Goal: Task Accomplishment & Management: Use online tool/utility

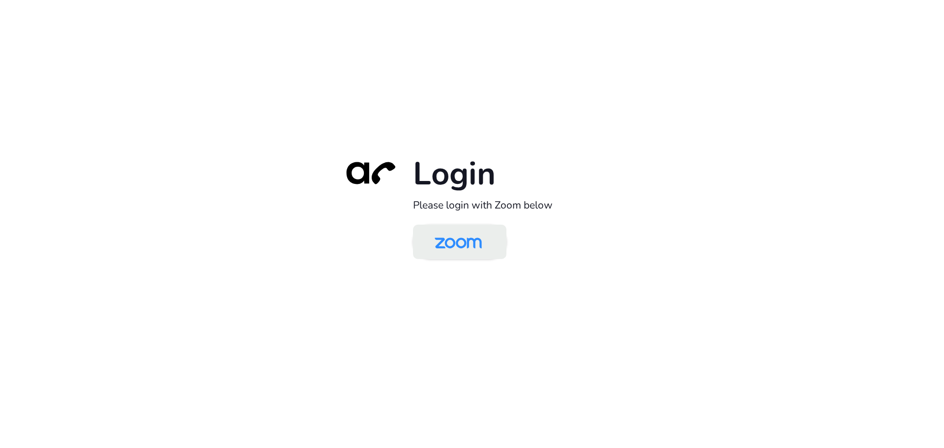
click at [451, 232] on img at bounding box center [458, 243] width 68 height 32
click at [483, 244] on img at bounding box center [458, 243] width 68 height 32
click at [472, 242] on img at bounding box center [458, 243] width 68 height 32
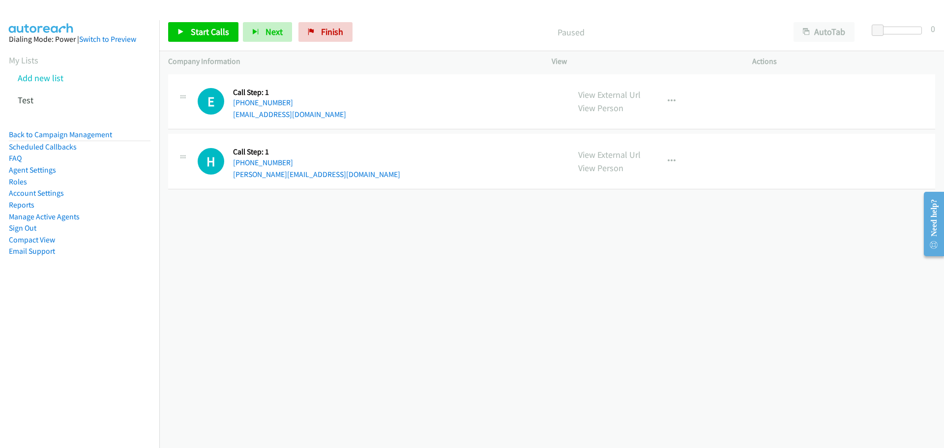
click at [6, 59] on aside "Dialing Mode: Power | Switch to Preview My Lists Add new list Test Back to Camp…" at bounding box center [79, 161] width 159 height 282
click at [31, 58] on link "My Lists" at bounding box center [23, 60] width 29 height 11
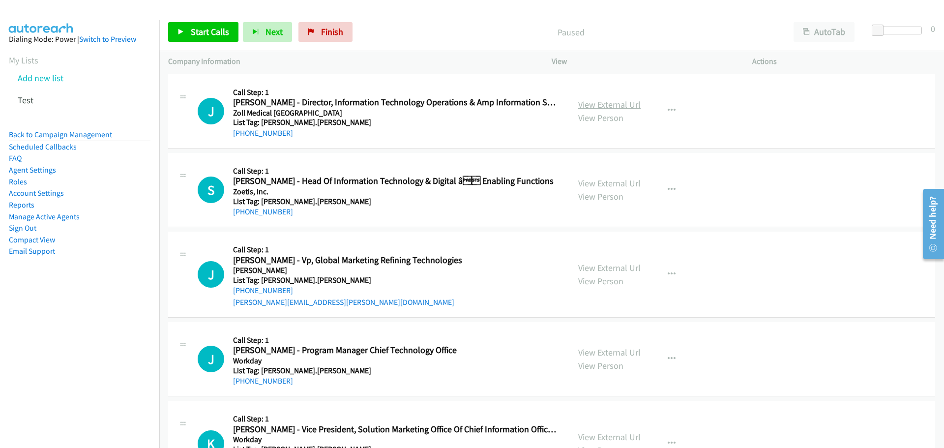
click at [608, 105] on link "View External Url" at bounding box center [609, 104] width 62 height 11
click at [596, 118] on link "View Person" at bounding box center [600, 117] width 45 height 11
click at [668, 110] on icon "button" at bounding box center [672, 111] width 8 height 8
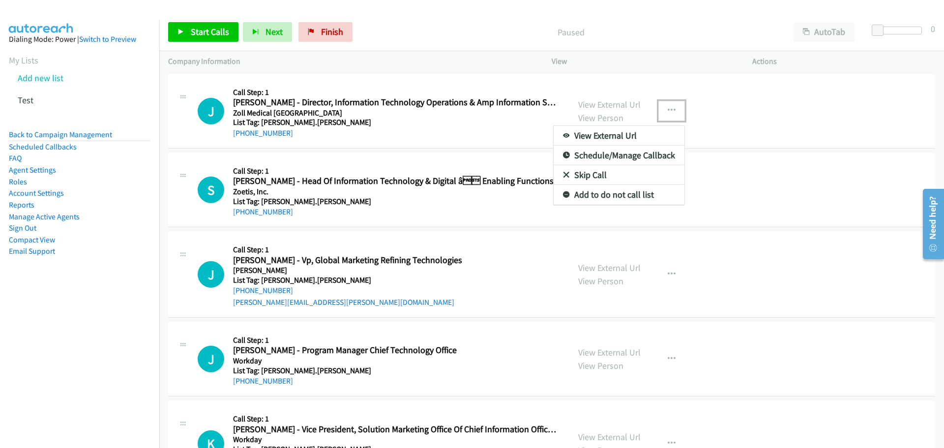
click at [616, 135] on link "View External Url" at bounding box center [619, 136] width 131 height 20
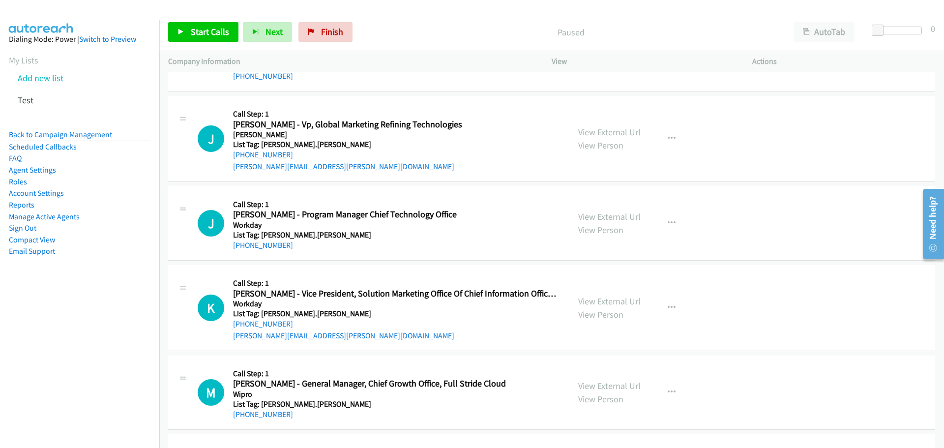
scroll to position [147, 0]
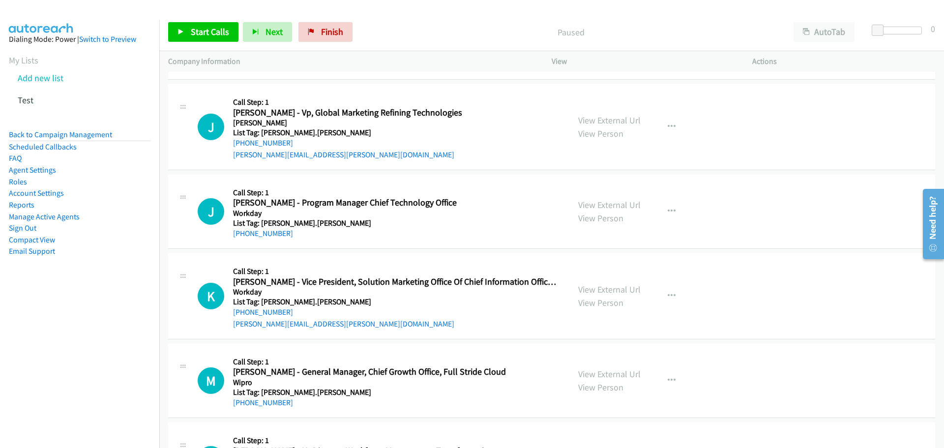
click at [438, 154] on div "[PERSON_NAME][EMAIL_ADDRESS][PERSON_NAME][DOMAIN_NAME]" at bounding box center [395, 155] width 324 height 12
click at [393, 153] on div "[PERSON_NAME][EMAIL_ADDRESS][PERSON_NAME][DOMAIN_NAME]" at bounding box center [395, 155] width 324 height 12
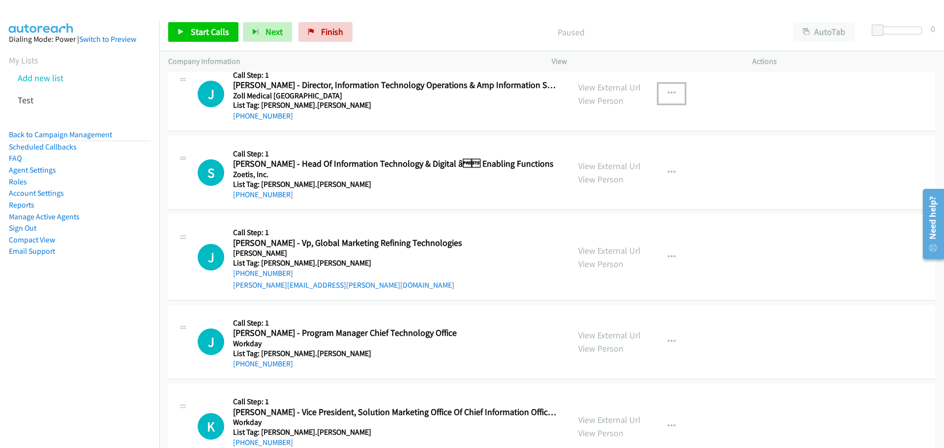
scroll to position [0, 0]
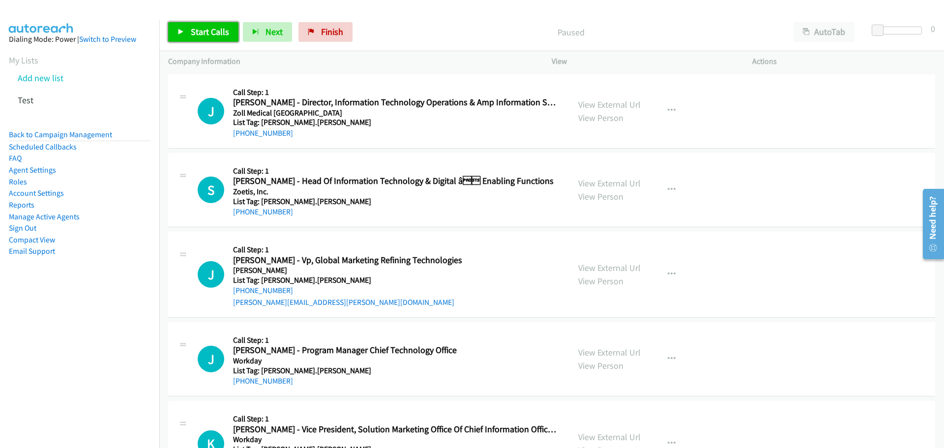
click at [198, 36] on span "Start Calls" at bounding box center [210, 31] width 38 height 11
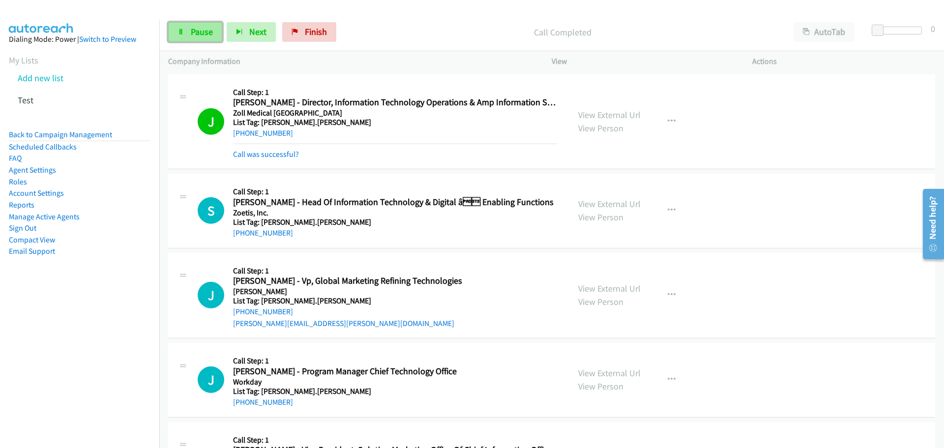
click at [192, 30] on span "Pause" at bounding box center [202, 31] width 22 height 11
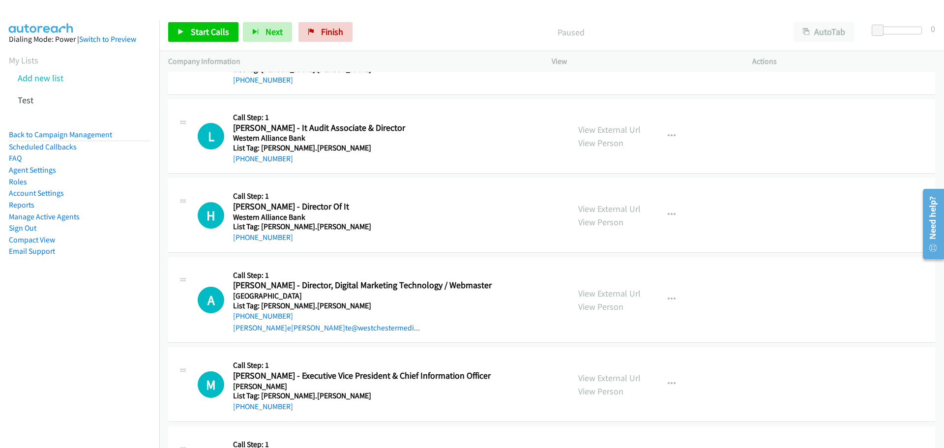
scroll to position [873, 0]
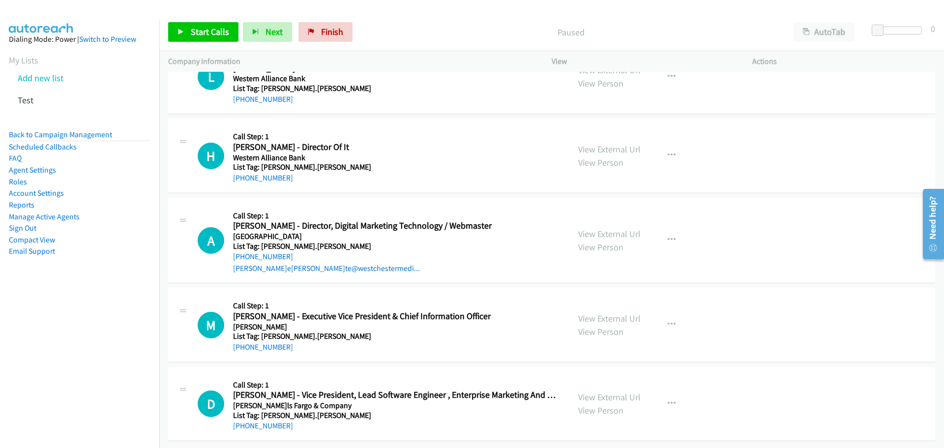
click at [2, 57] on aside "Dialing Mode: Power | Switch to Preview My Lists Add new list Test Back to Camp…" at bounding box center [79, 161] width 159 height 282
click at [91, 39] on link "Switch to Preview" at bounding box center [107, 38] width 57 height 9
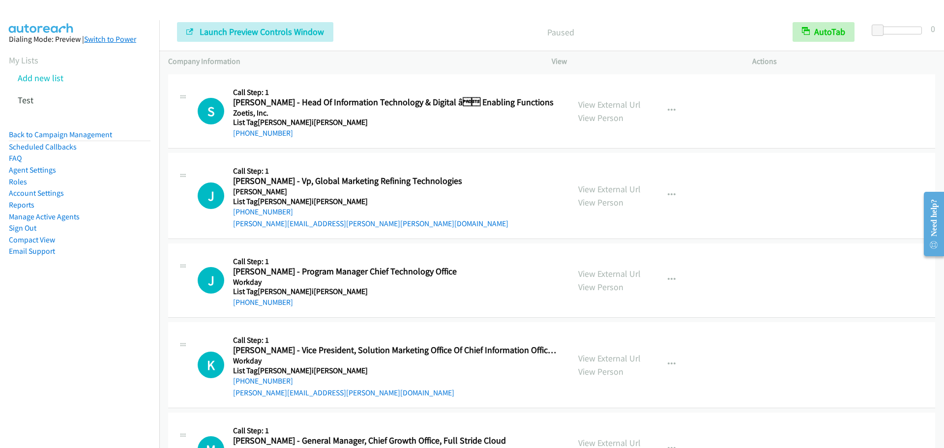
click at [96, 39] on link "Switch to Power" at bounding box center [110, 38] width 52 height 9
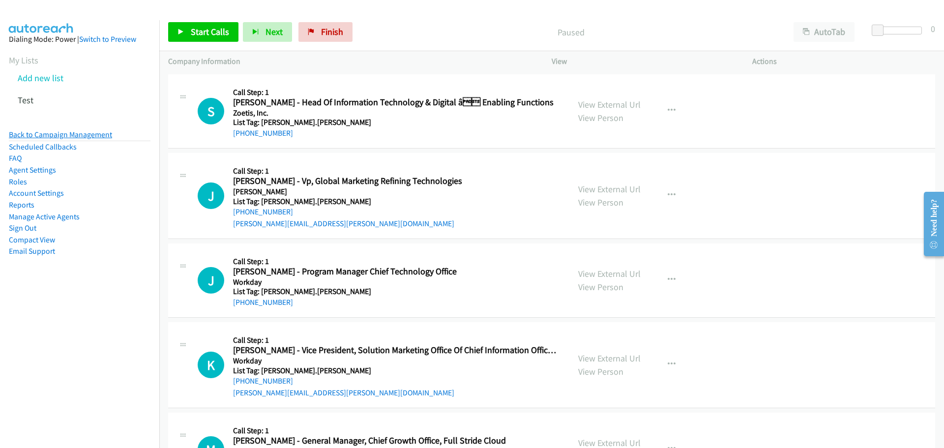
click at [25, 134] on link "Back to Campaign Management" at bounding box center [60, 134] width 103 height 9
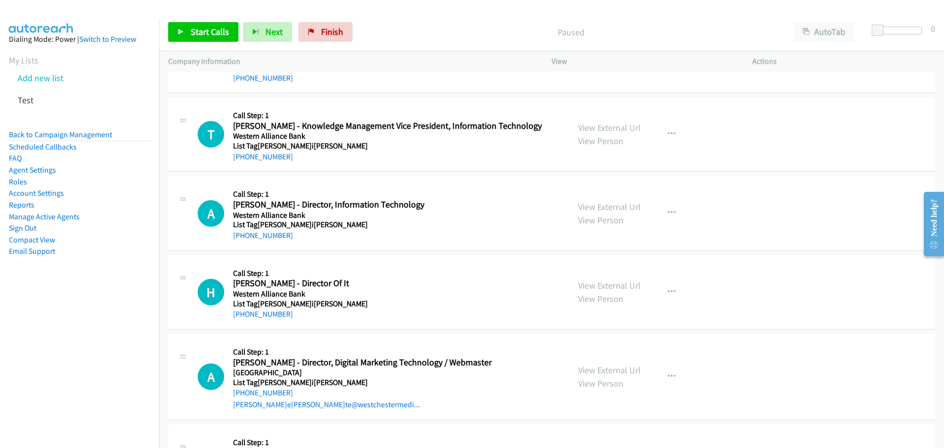
scroll to position [836, 0]
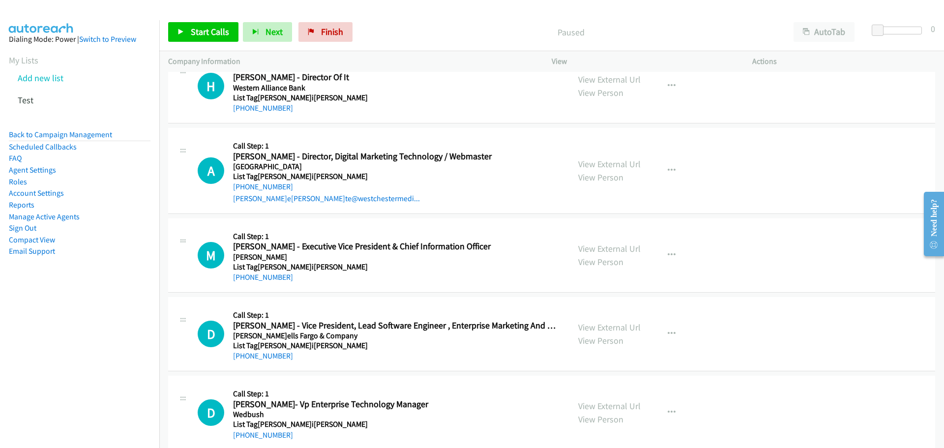
click at [438, 264] on h5 "List Tag[PERSON_NAME]i[PERSON_NAME]" at bounding box center [395, 267] width 324 height 10
click at [394, 265] on h5 "List Tag[PERSON_NAME]i[PERSON_NAME]" at bounding box center [395, 267] width 324 height 10
click at [323, 265] on h5 "List Tag[PERSON_NAME]i[PERSON_NAME]" at bounding box center [395, 267] width 324 height 10
click at [183, 245] on div at bounding box center [183, 240] width 12 height 27
click at [183, 240] on icon at bounding box center [183, 242] width 12 height 5
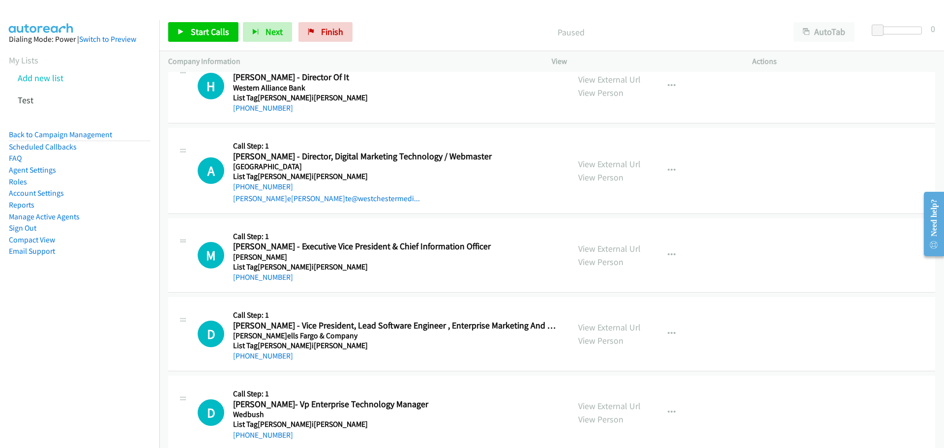
click at [461, 258] on h5 "[PERSON_NAME]" at bounding box center [395, 257] width 324 height 10
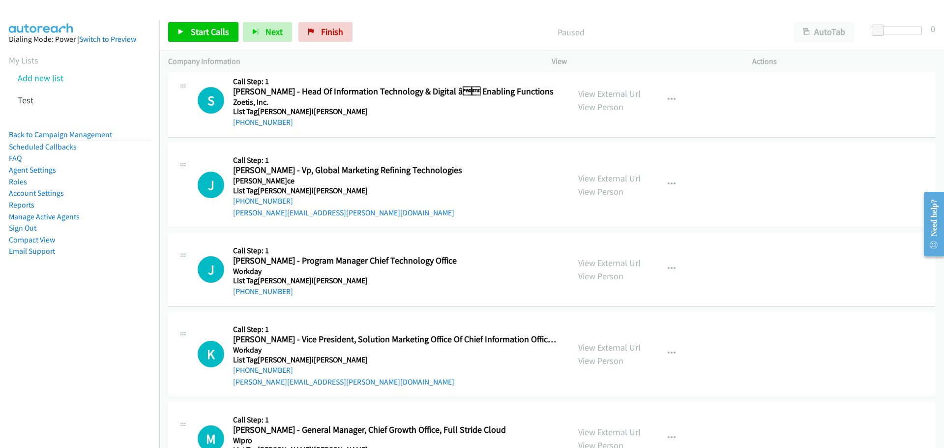
scroll to position [0, 0]
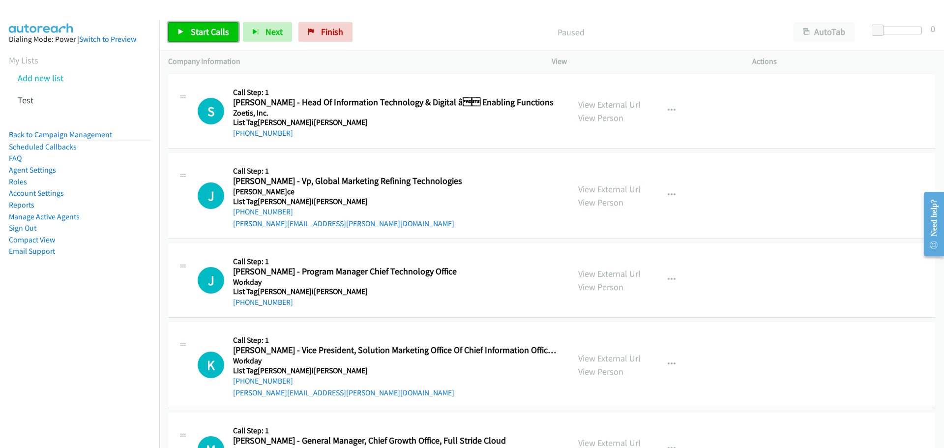
click at [210, 40] on link "Start Calls" at bounding box center [203, 32] width 70 height 20
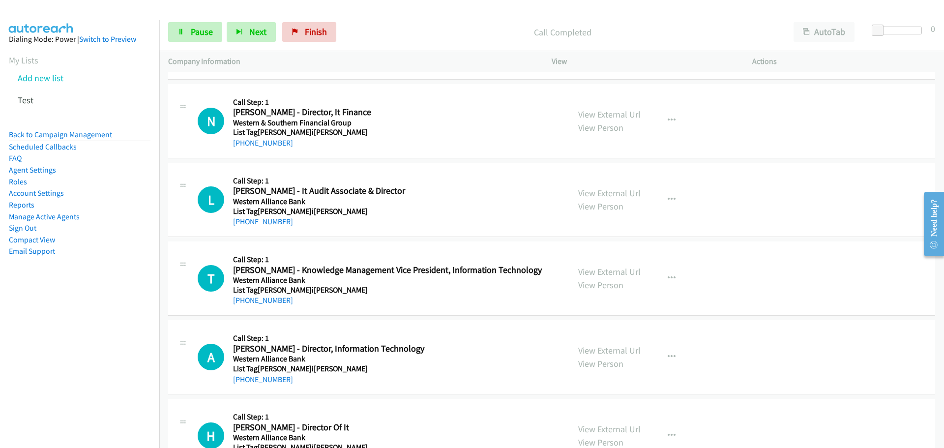
scroll to position [512, 0]
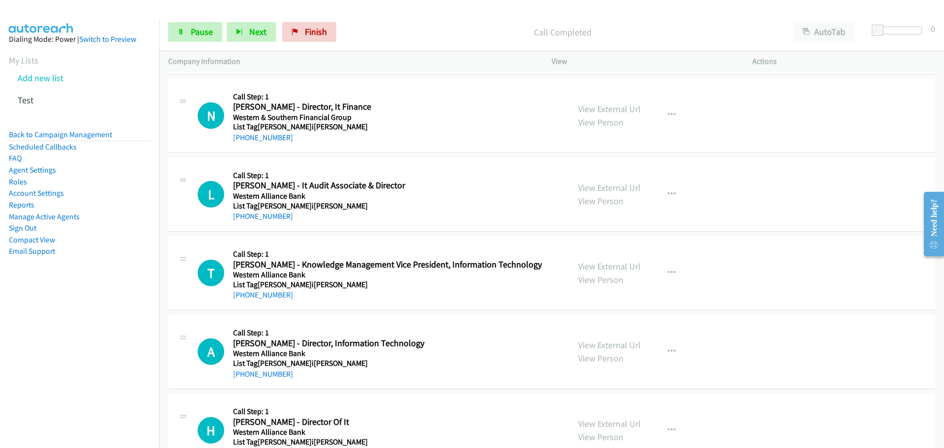
click at [381, 120] on h5 "Western & Southern Financial Group" at bounding box center [395, 118] width 324 height 10
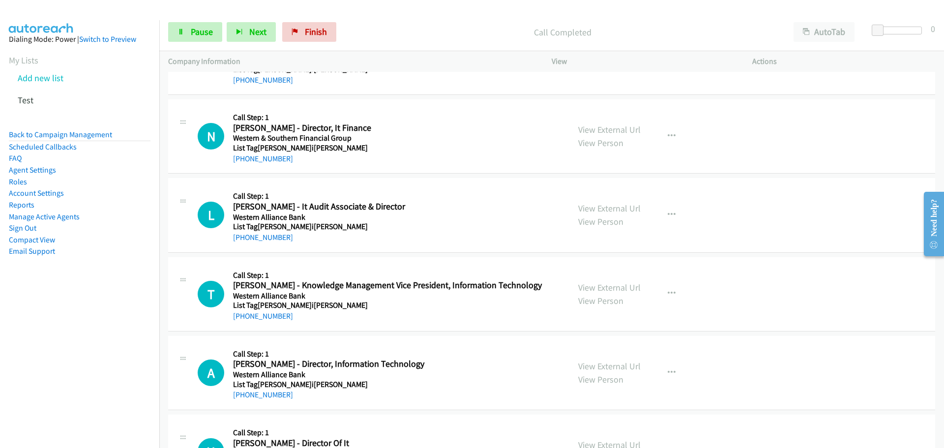
scroll to position [533, 0]
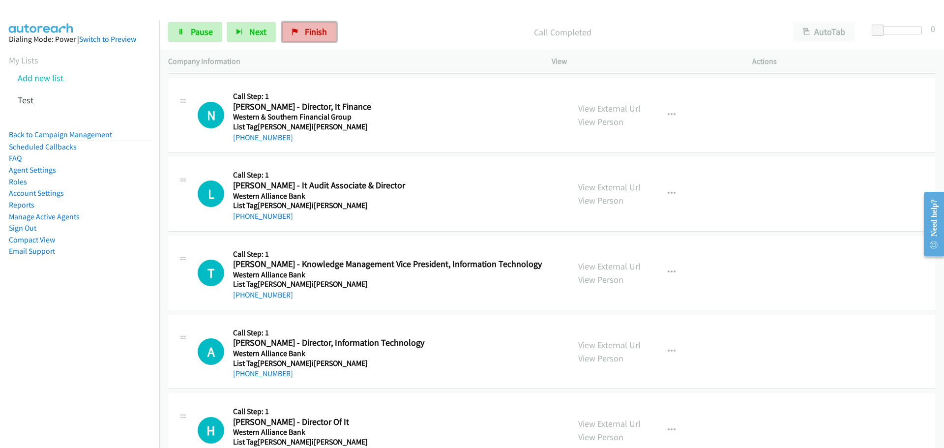
click at [296, 29] on icon at bounding box center [295, 32] width 7 height 7
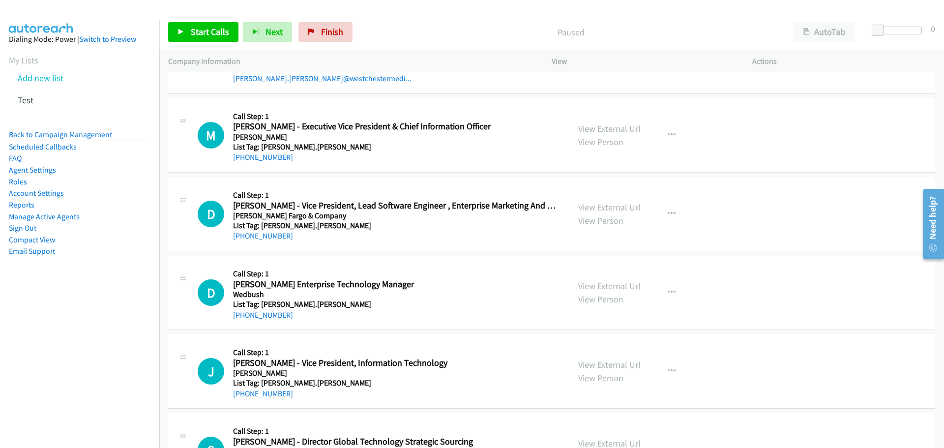
scroll to position [841, 0]
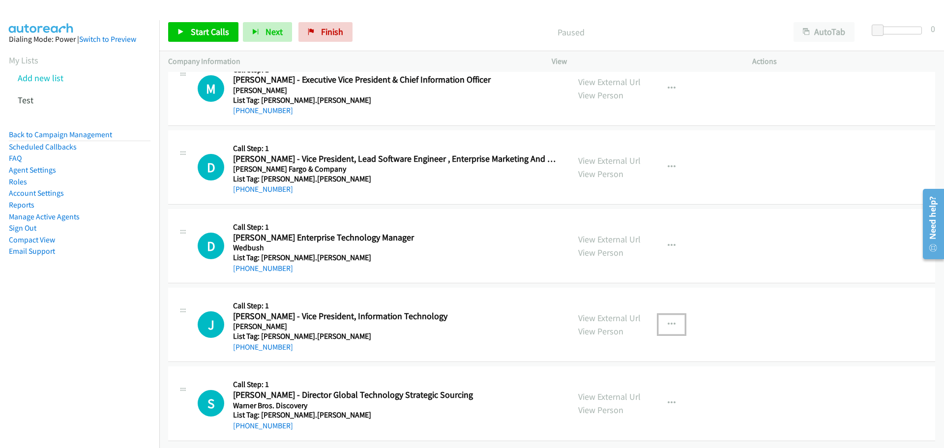
click at [662, 317] on button "button" at bounding box center [671, 325] width 27 height 20
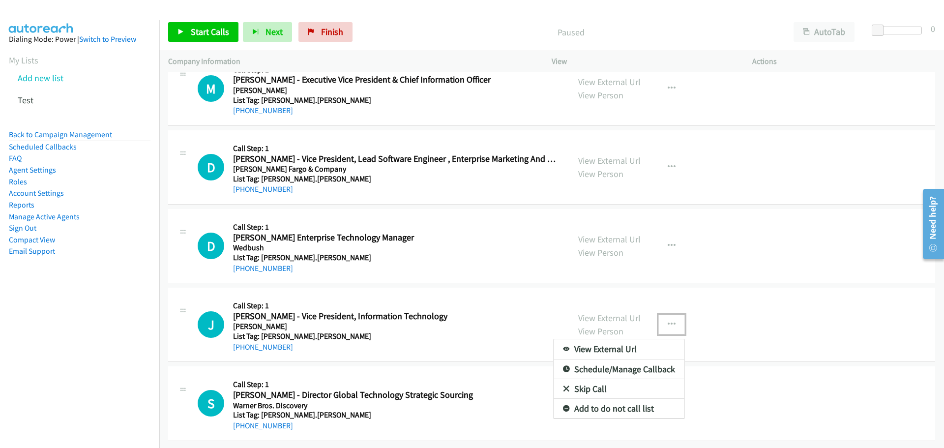
click at [605, 341] on link "View External Url" at bounding box center [619, 349] width 131 height 20
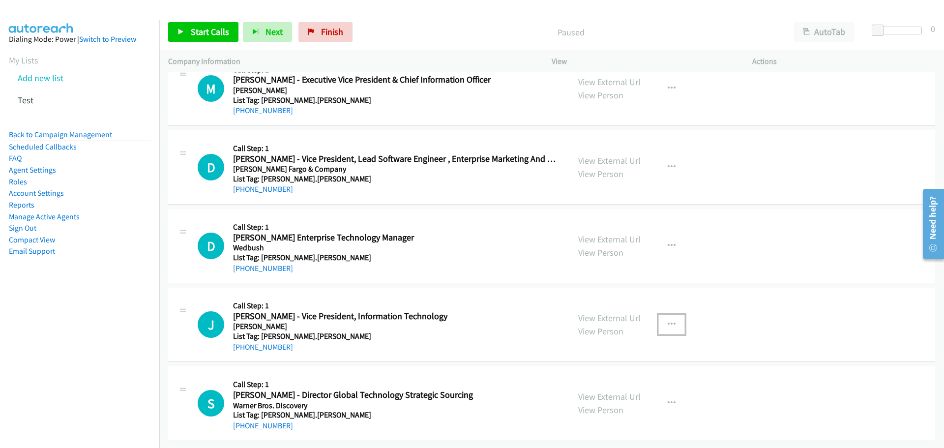
click at [180, 388] on icon at bounding box center [183, 390] width 12 height 5
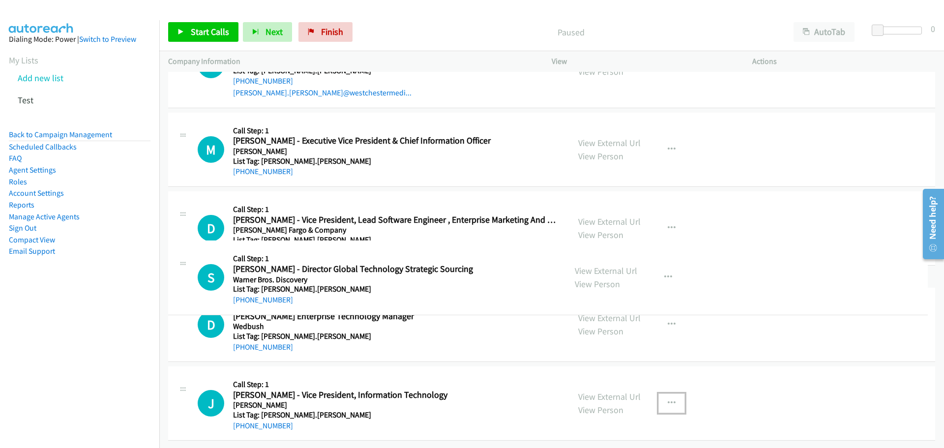
drag, startPoint x: 180, startPoint y: 383, endPoint x: 193, endPoint y: 257, distance: 126.5
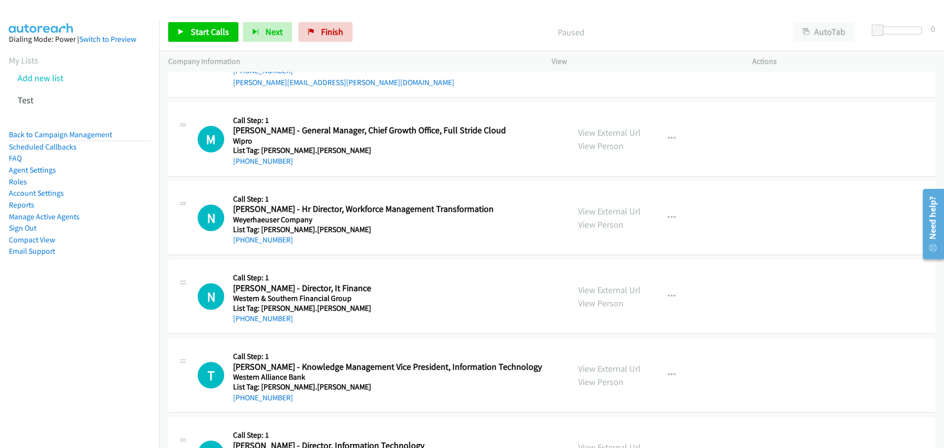
scroll to position [0, 0]
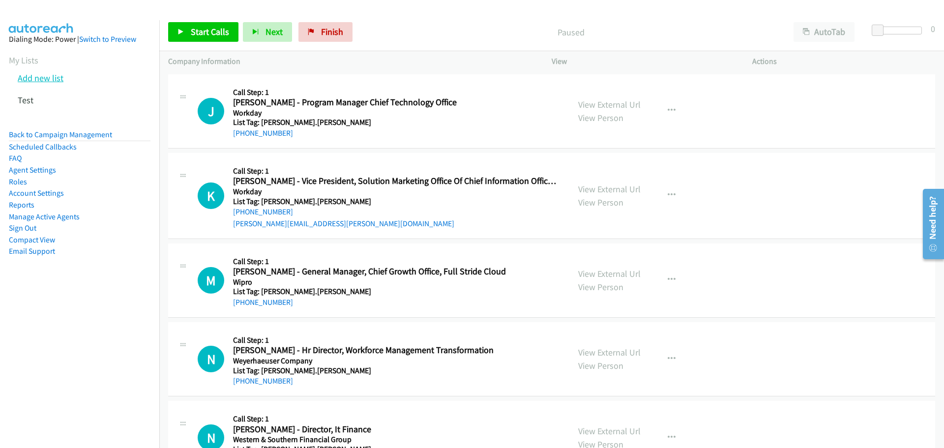
click at [34, 77] on link "Add new list" at bounding box center [41, 77] width 46 height 11
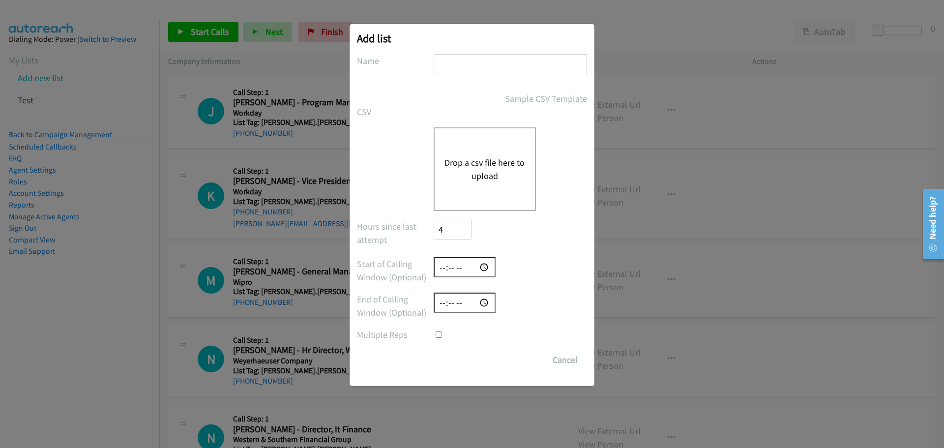
click at [473, 170] on button "Drop a csv file here to upload" at bounding box center [484, 169] width 81 height 27
click at [571, 356] on button "Cancel" at bounding box center [565, 360] width 44 height 20
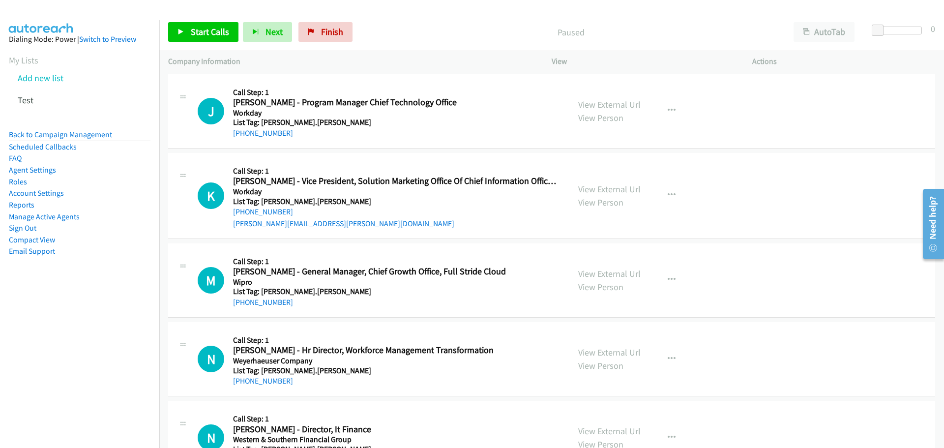
click at [6, 57] on aside "Dialing Mode: Power | Switch to Preview My Lists Add new list Test Back to Camp…" at bounding box center [79, 161] width 159 height 282
click at [19, 61] on link "My Lists" at bounding box center [23, 60] width 29 height 11
